Goal: Transaction & Acquisition: Purchase product/service

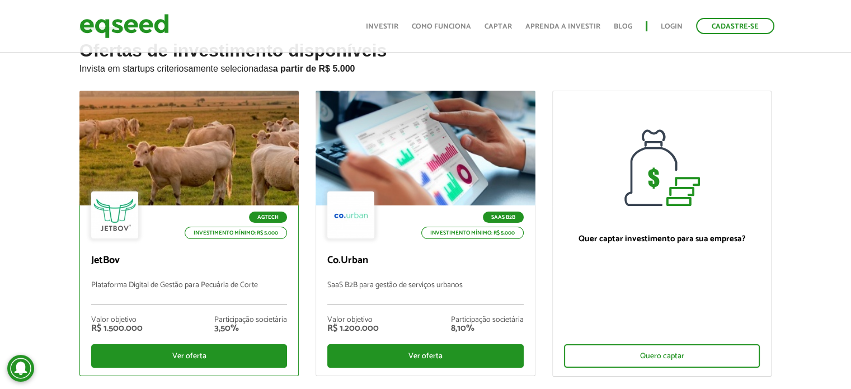
scroll to position [56, 0]
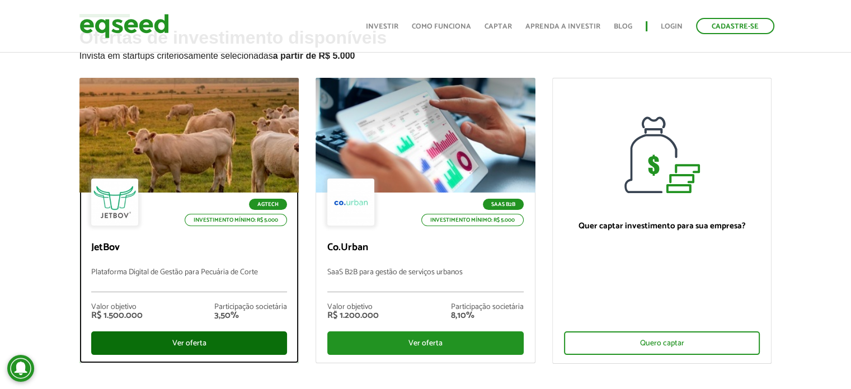
click at [237, 347] on div "Ver oferta" at bounding box center [189, 343] width 196 height 24
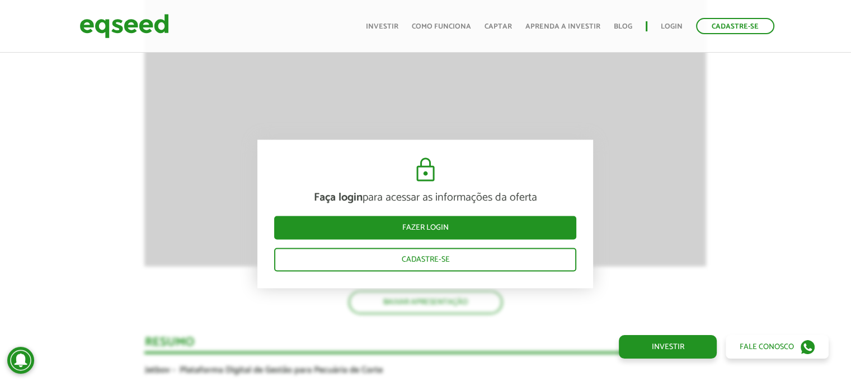
scroll to position [1734, 0]
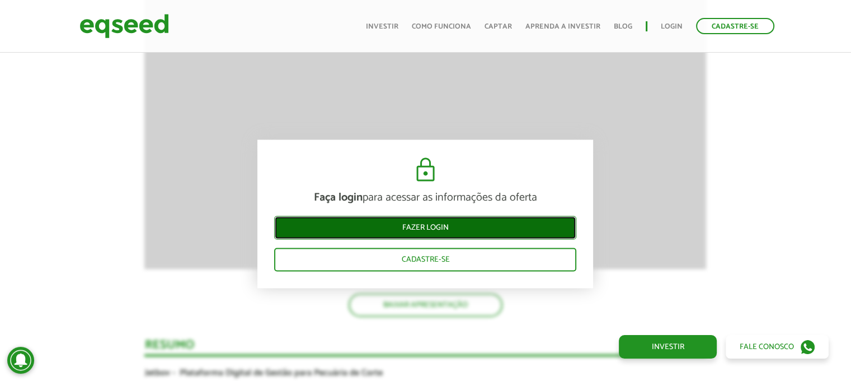
click at [449, 226] on link "Fazer login" at bounding box center [425, 228] width 302 height 24
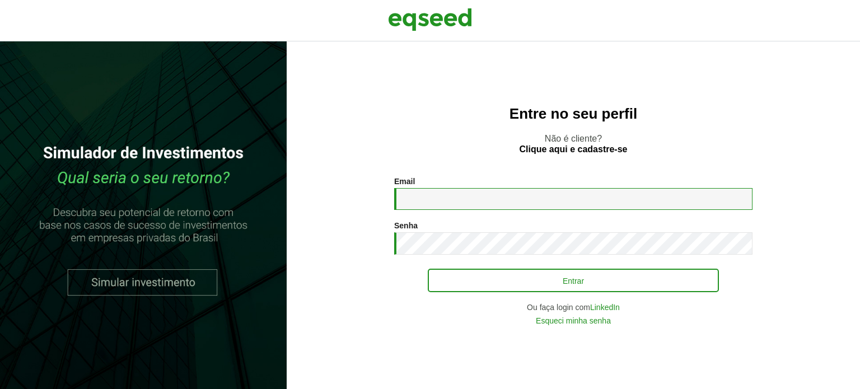
type input "**********"
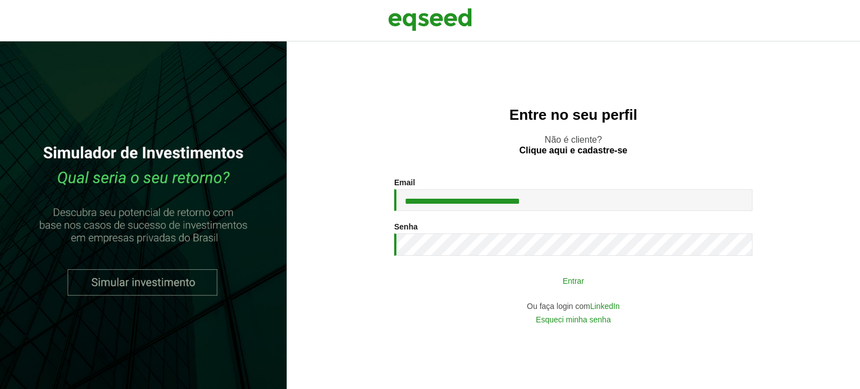
click at [645, 274] on button "Entrar" at bounding box center [573, 280] width 291 height 21
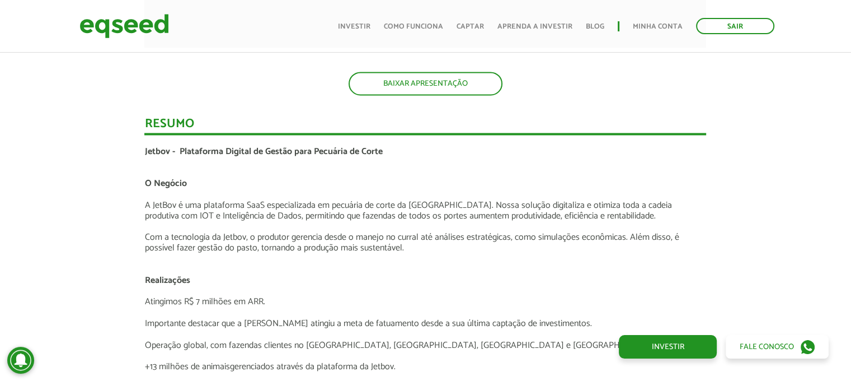
scroll to position [1791, 0]
